Goal: Download file/media

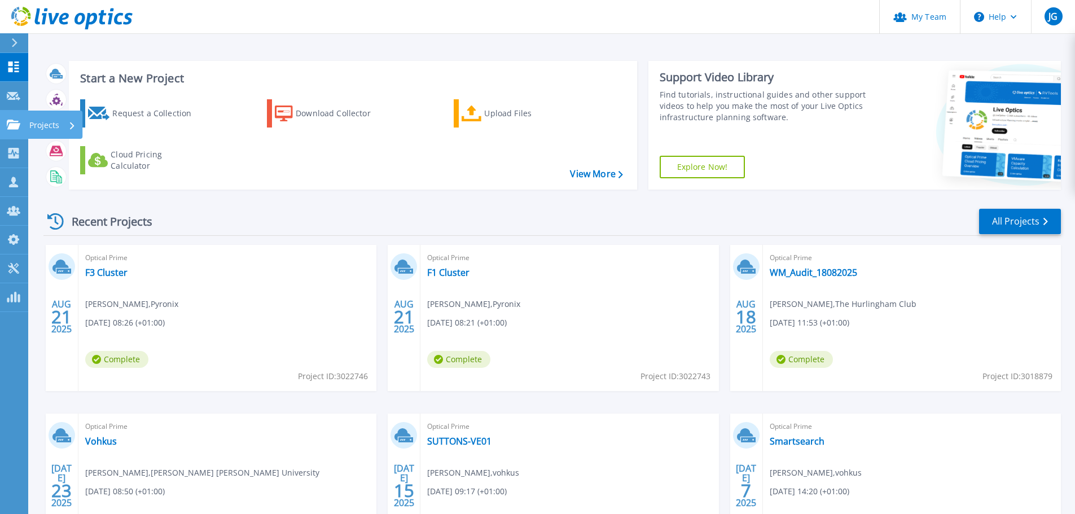
click at [16, 121] on icon at bounding box center [14, 125] width 14 height 10
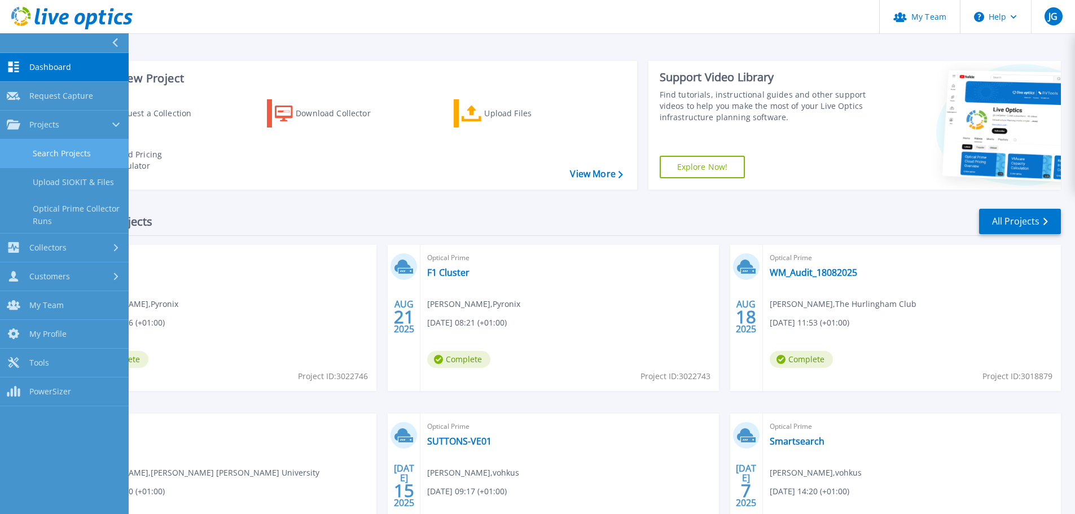
click at [58, 152] on link "Search Projects" at bounding box center [64, 153] width 129 height 29
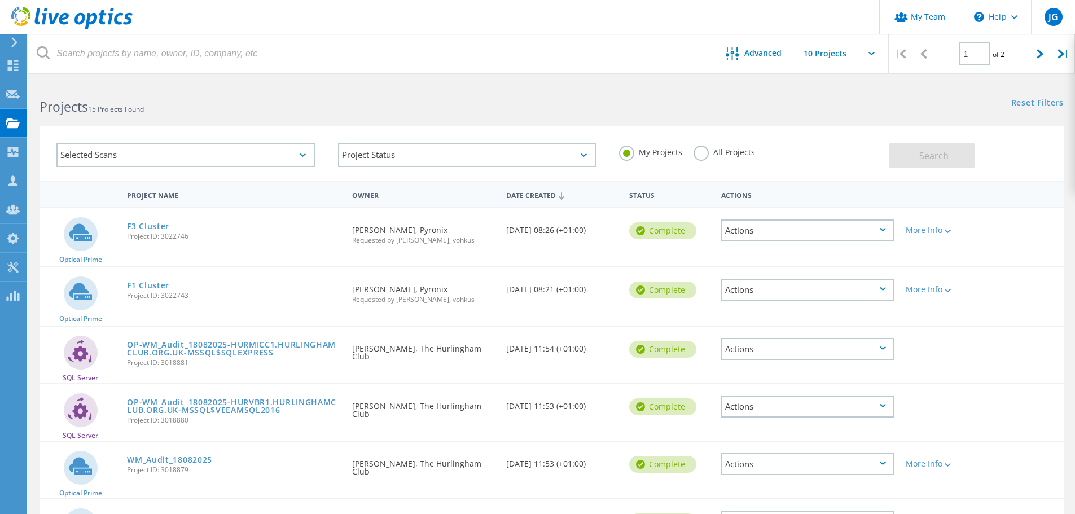
click at [698, 155] on label "All Projects" at bounding box center [723, 151] width 61 height 11
click at [0, 0] on input "All Projects" at bounding box center [0, 0] width 0 height 0
click at [924, 156] on span "Search" at bounding box center [933, 156] width 29 height 12
click at [1040, 55] on icon at bounding box center [1039, 54] width 7 height 10
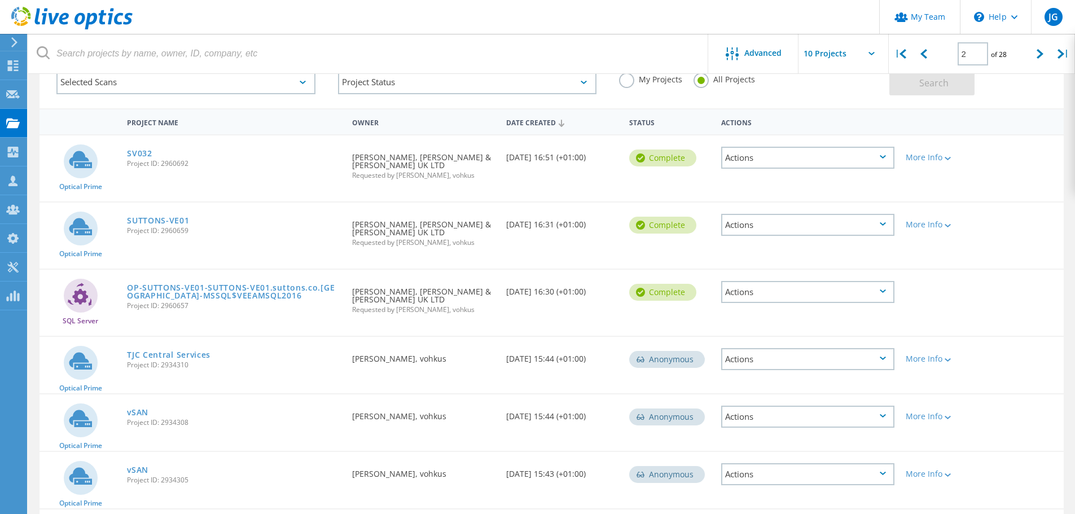
scroll to position [56, 0]
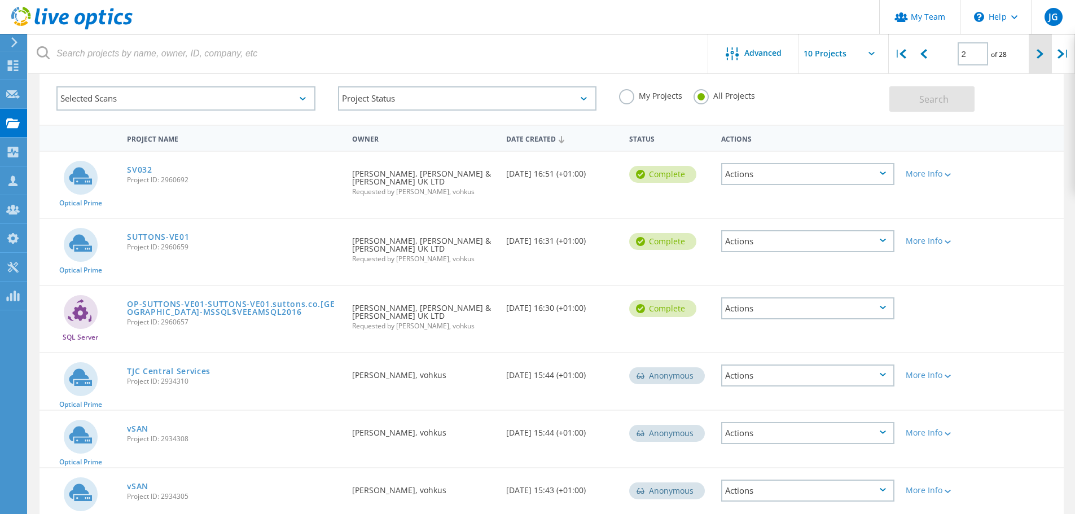
click at [1038, 63] on div at bounding box center [1040, 54] width 23 height 40
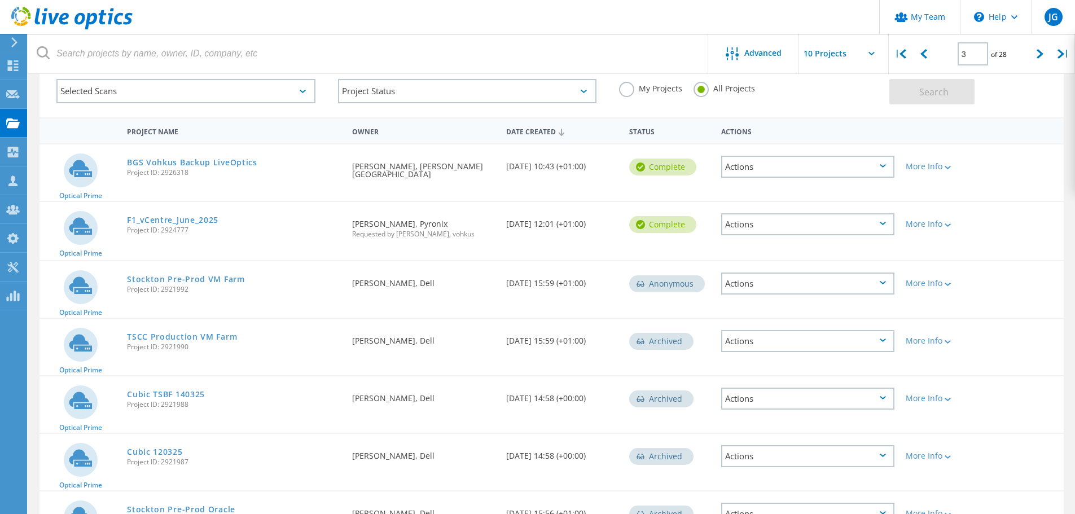
scroll to position [0, 0]
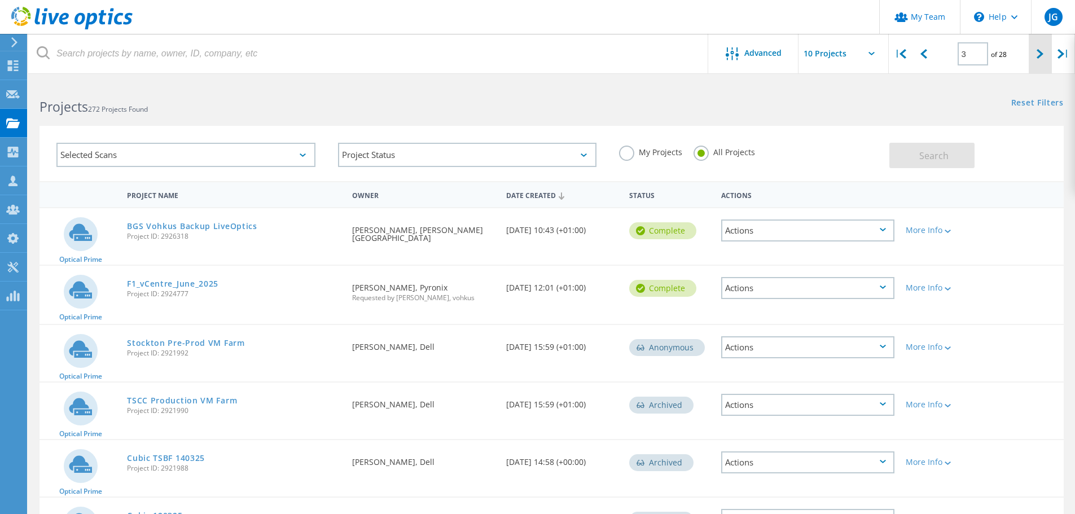
click at [1039, 55] on icon at bounding box center [1039, 54] width 7 height 10
type input "4"
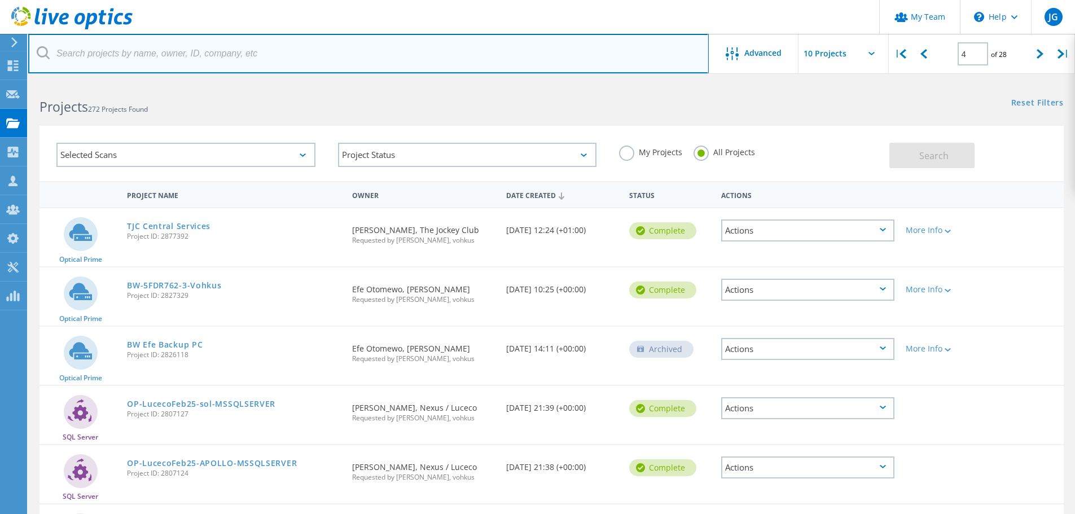
click at [141, 56] on input "text" at bounding box center [368, 53] width 680 height 39
type input "bywaters"
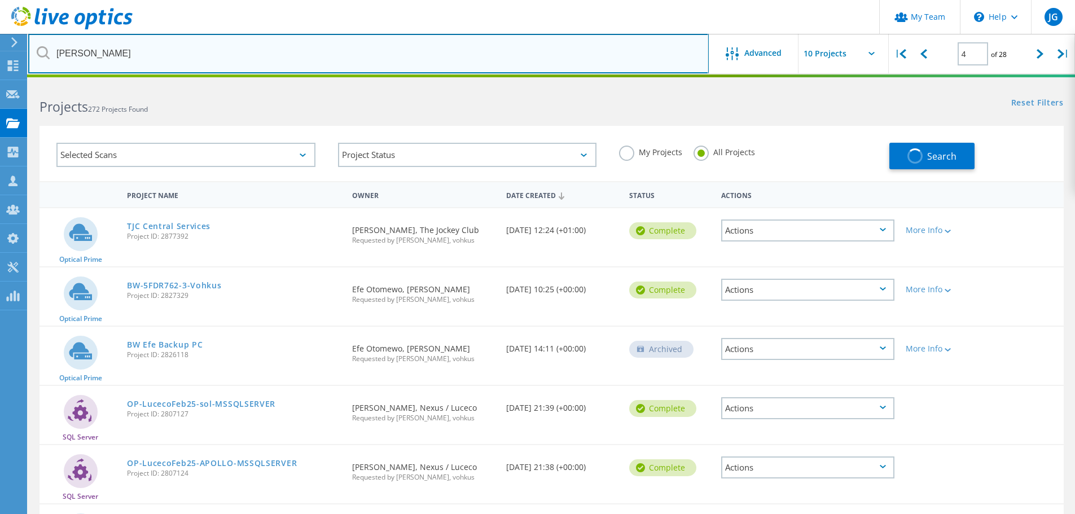
type input "1"
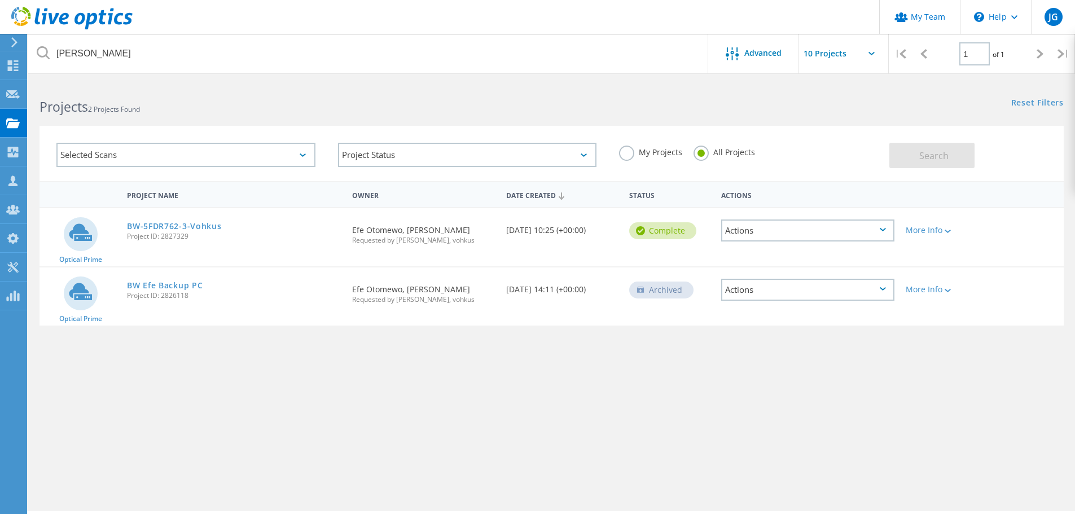
drag, startPoint x: 146, startPoint y: 243, endPoint x: 125, endPoint y: 241, distance: 20.3
click at [125, 241] on div "BW-5FDR762-3-Vohkus Project ID: 2827329" at bounding box center [233, 229] width 225 height 43
copy span "Project ID: 2827329"
click at [160, 222] on link "BW-5FDR762-3-Vohkus" at bounding box center [174, 226] width 94 height 8
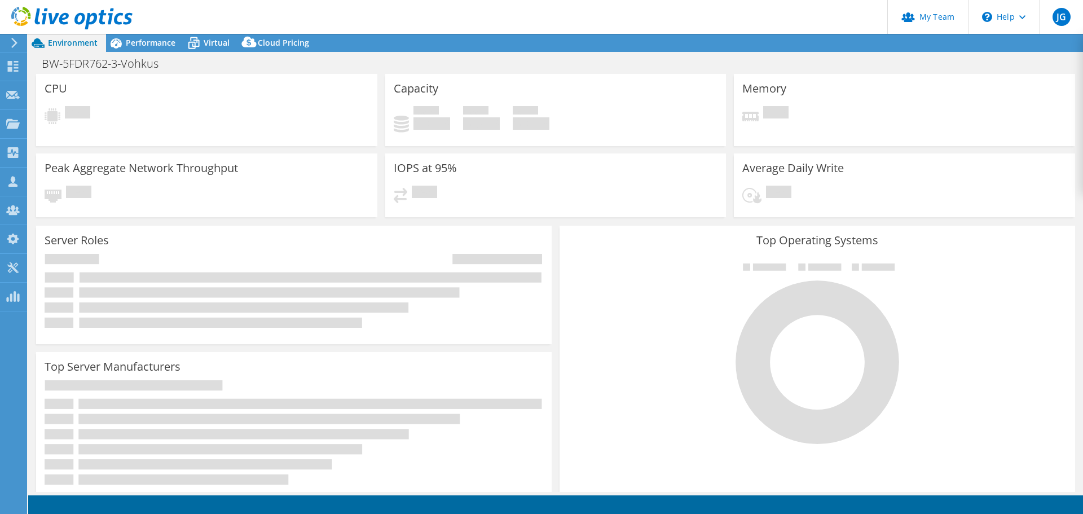
select select "EULondon"
select select "GBP"
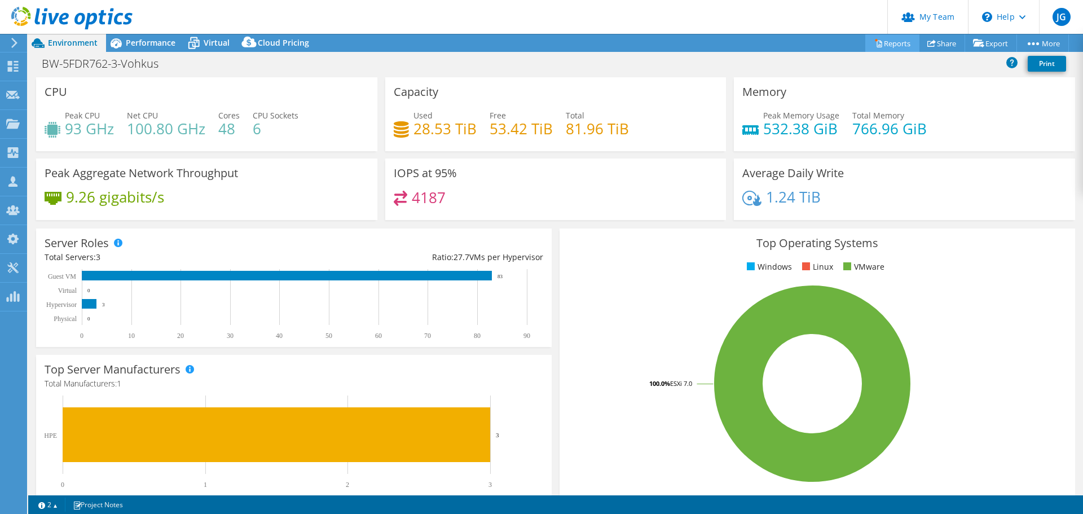
click at [882, 46] on link "Reports" at bounding box center [893, 42] width 54 height 17
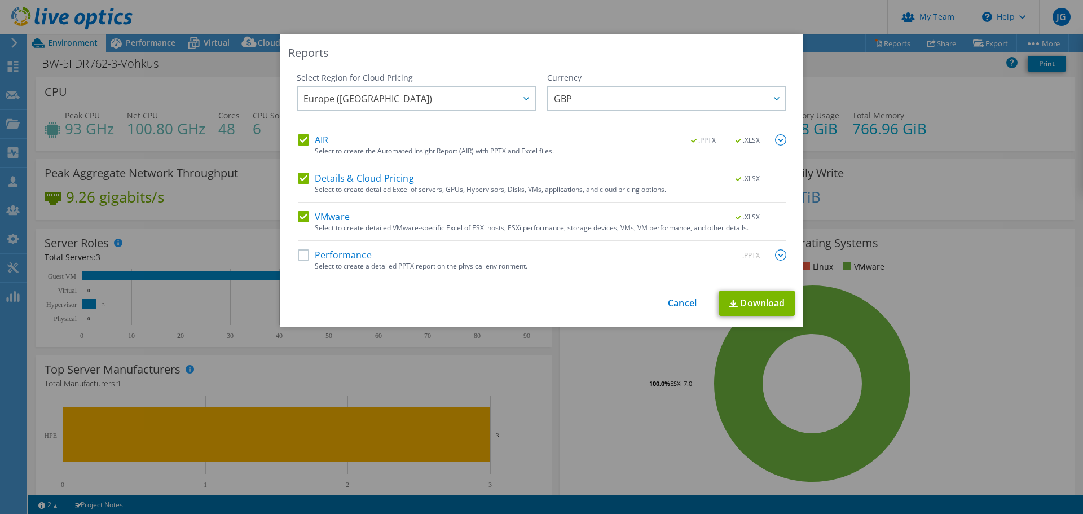
click at [299, 253] on label "Performance" at bounding box center [335, 254] width 74 height 11
click at [0, 0] on input "Performance" at bounding box center [0, 0] width 0 height 0
click at [439, 97] on span "Europe ([GEOGRAPHIC_DATA])" at bounding box center [419, 98] width 231 height 23
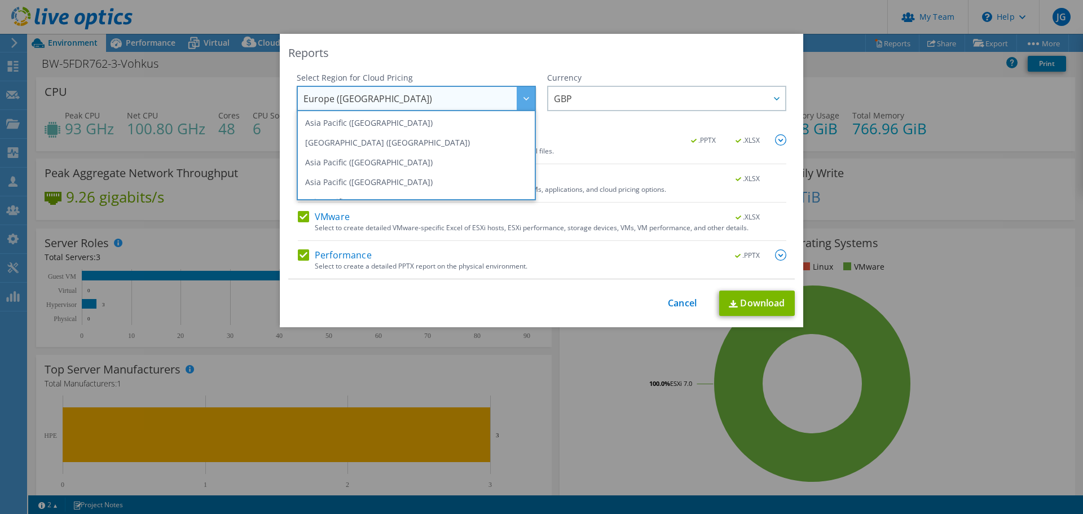
click at [439, 97] on span "Europe ([GEOGRAPHIC_DATA])" at bounding box center [419, 98] width 231 height 23
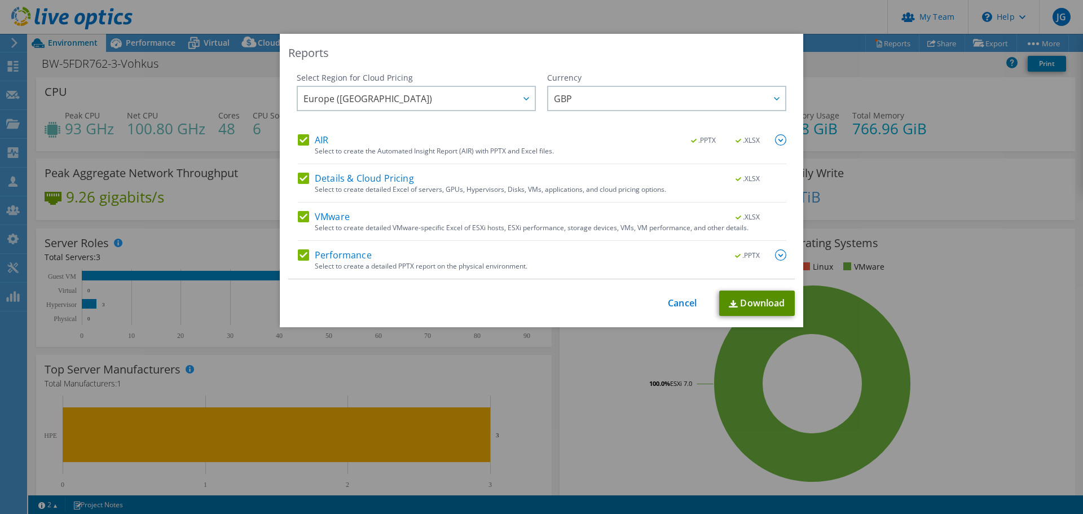
click at [737, 297] on link "Download" at bounding box center [757, 303] width 76 height 25
